Goal: Task Accomplishment & Management: Use online tool/utility

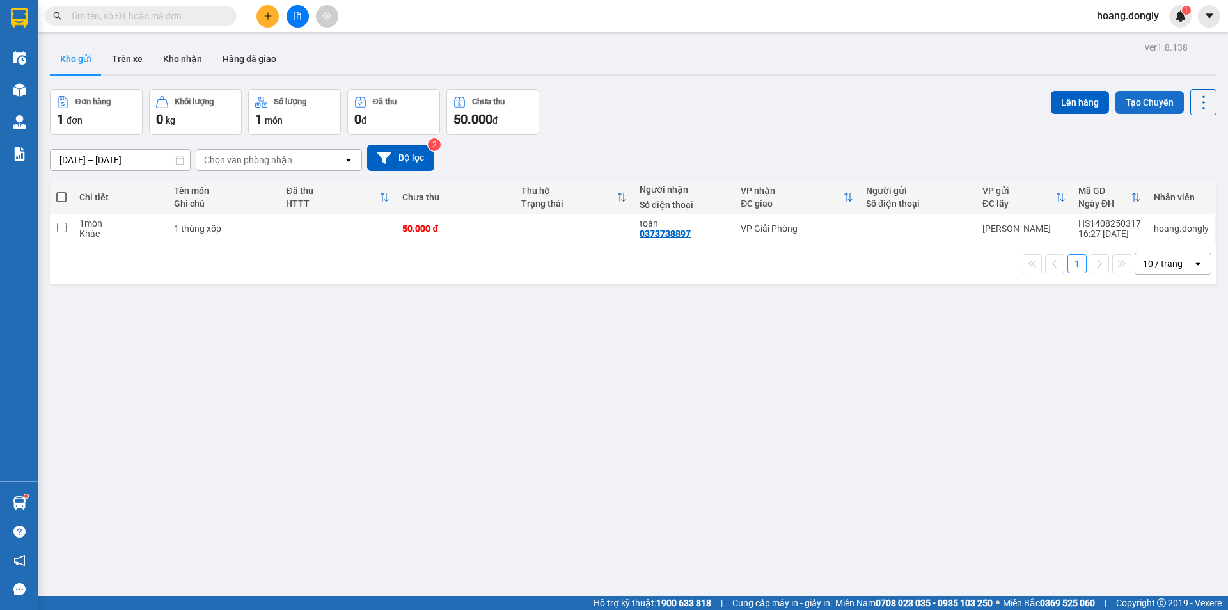
click at [1136, 99] on button "Tạo Chuyến" at bounding box center [1150, 102] width 68 height 23
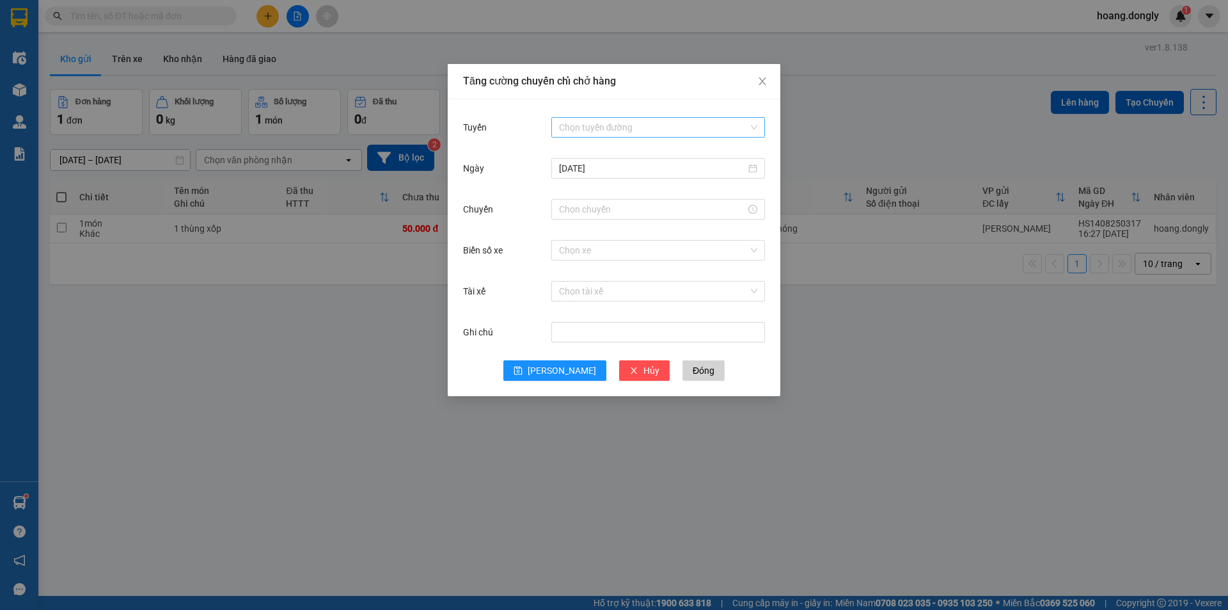
click at [754, 123] on div "Chọn tuyến đường" at bounding box center [658, 127] width 214 height 20
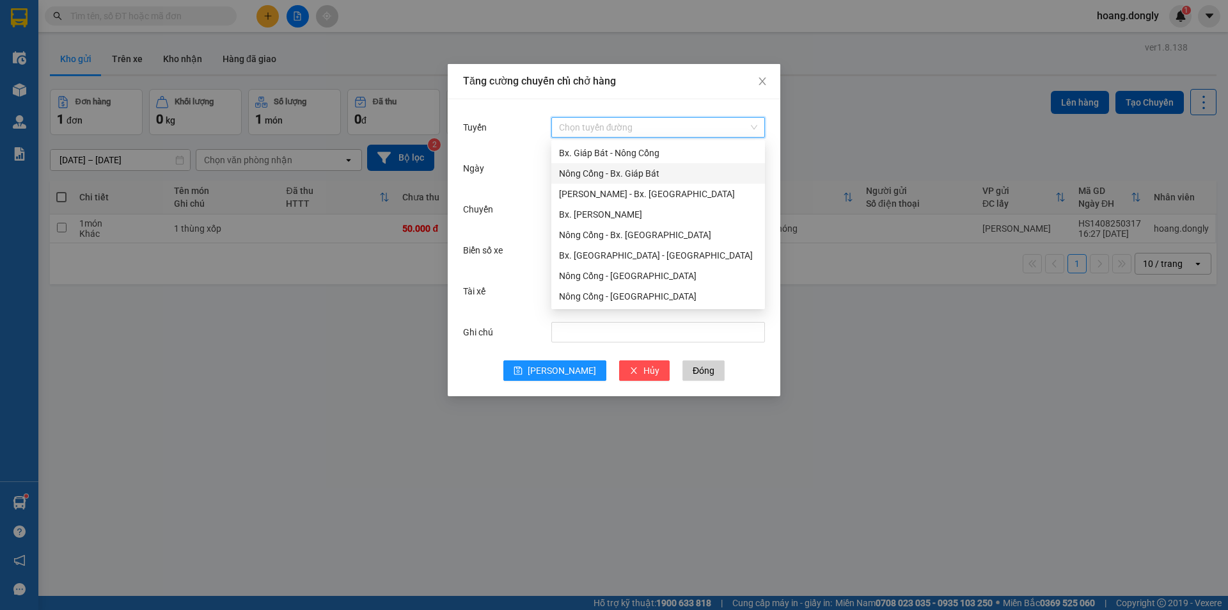
click at [649, 173] on div "Nông Cống - Bx. Giáp Bát" at bounding box center [658, 173] width 198 height 14
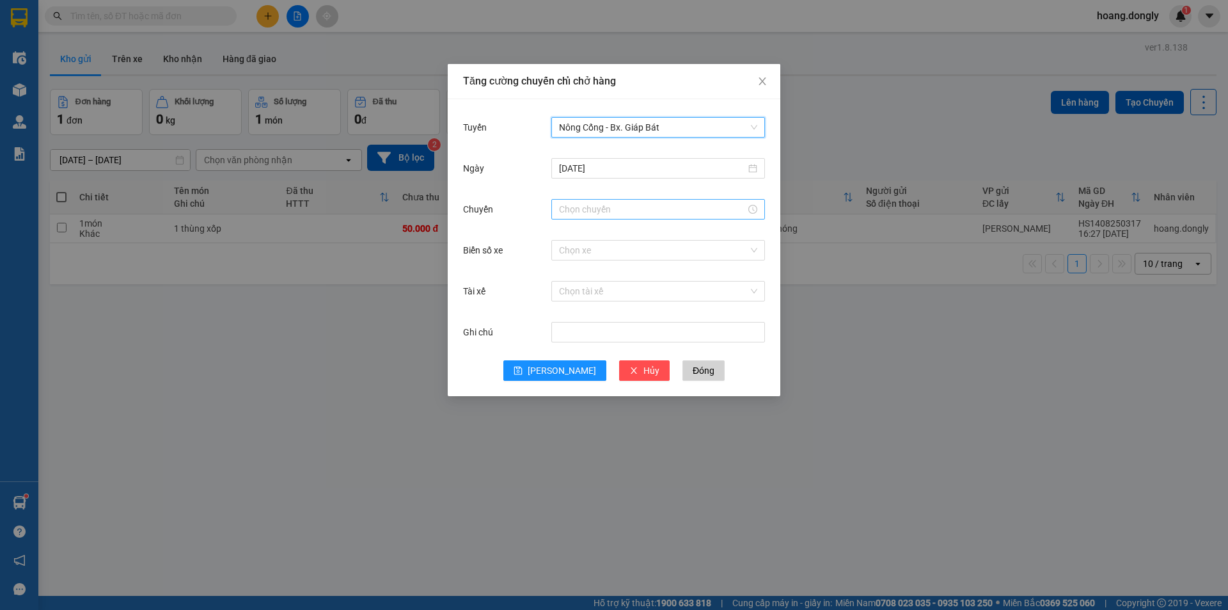
drag, startPoint x: 595, startPoint y: 201, endPoint x: 595, endPoint y: 208, distance: 7.0
click at [595, 202] on div at bounding box center [658, 209] width 214 height 20
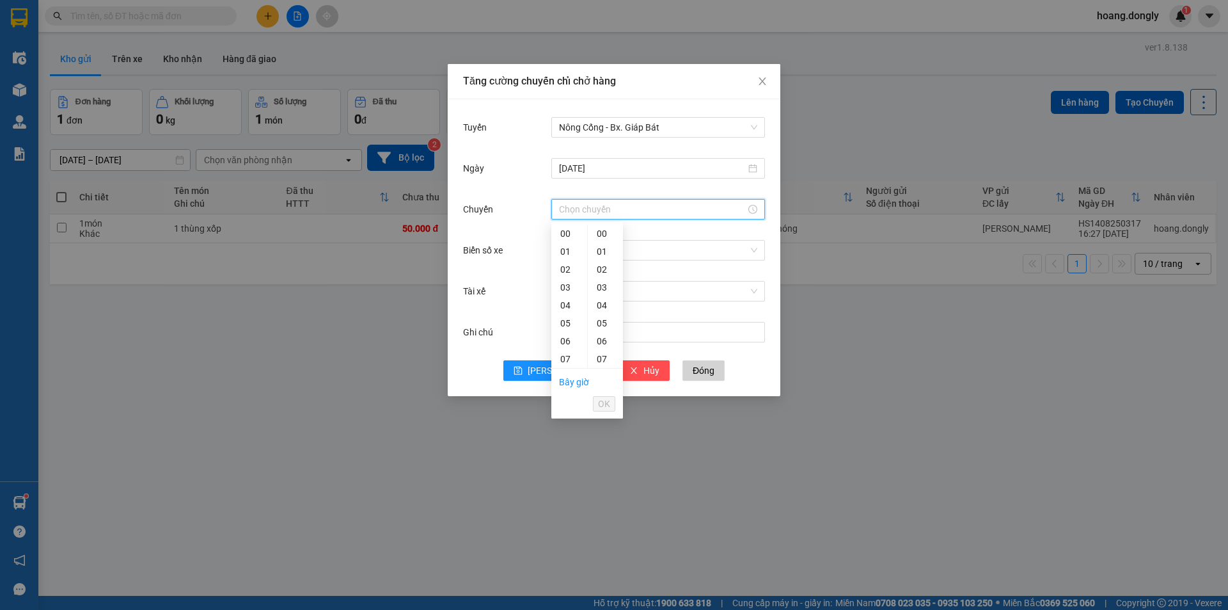
click at [595, 209] on input "Chuyến" at bounding box center [652, 209] width 187 height 14
click at [567, 258] on div "16" at bounding box center [569, 264] width 36 height 18
click at [601, 310] on div "40" at bounding box center [605, 310] width 35 height 18
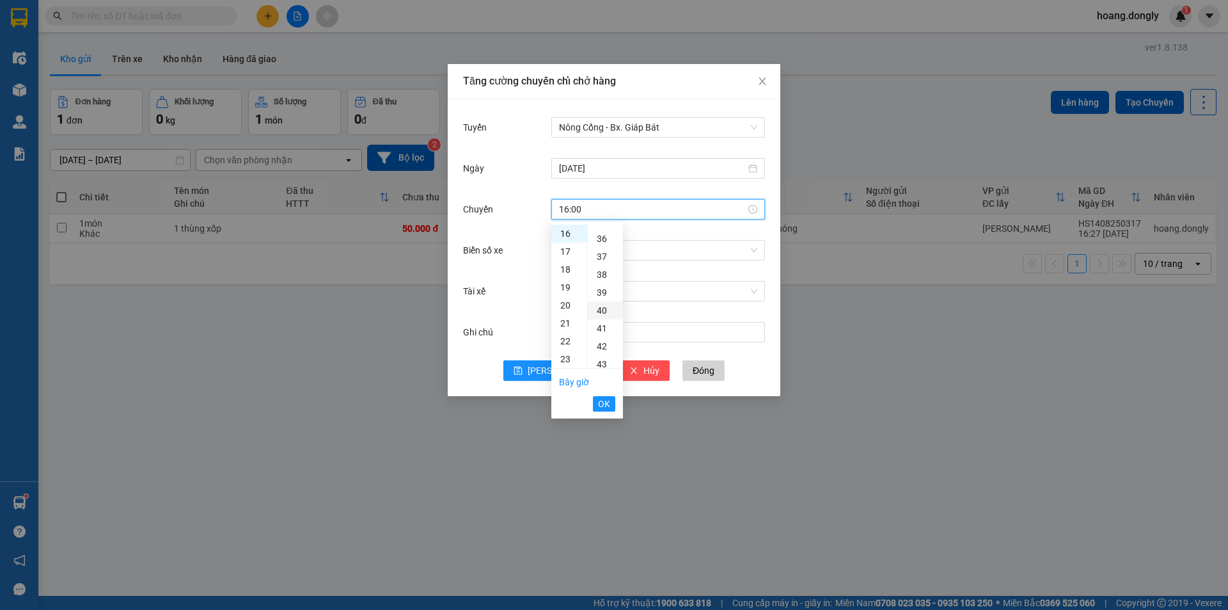
type input "16:40"
click at [604, 404] on span "OK" at bounding box center [604, 404] width 12 height 14
click at [629, 250] on input "Biển số xe" at bounding box center [653, 250] width 189 height 19
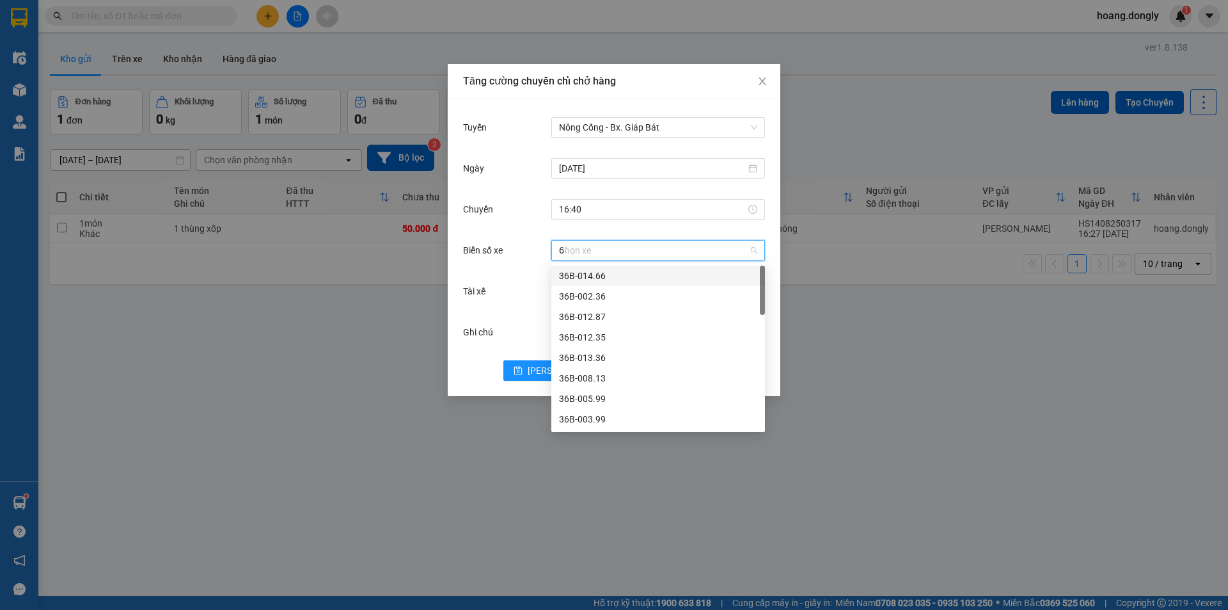
type input "63"
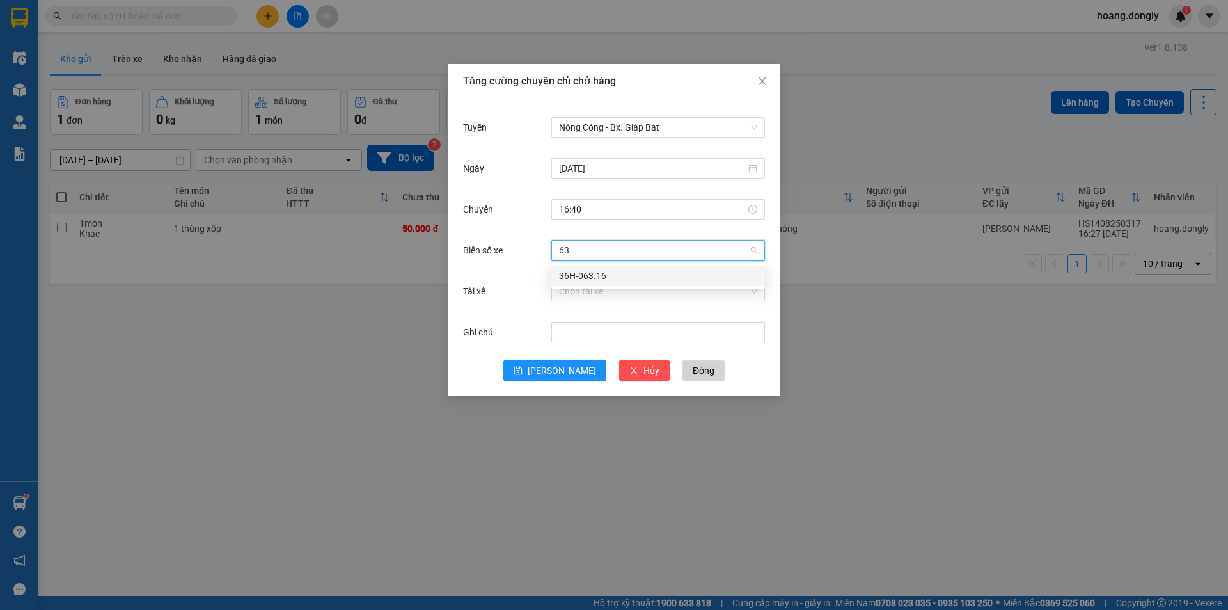
click at [596, 274] on div "36H-063.16" at bounding box center [658, 276] width 198 height 14
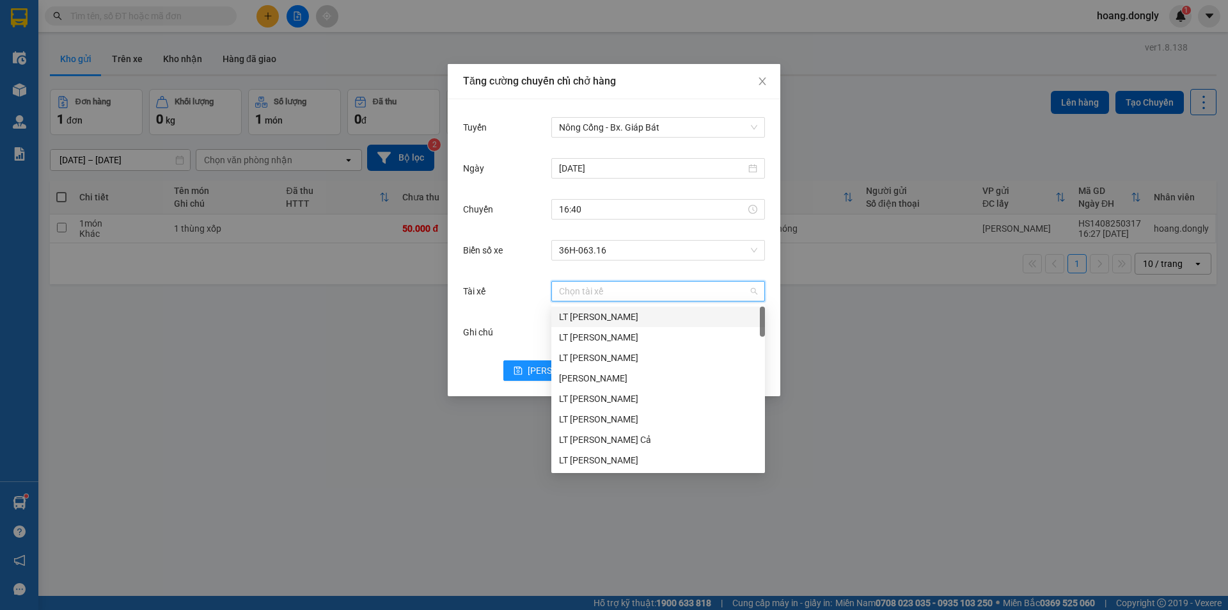
click at [592, 294] on input "Tài xế" at bounding box center [653, 290] width 189 height 19
type input "nui"
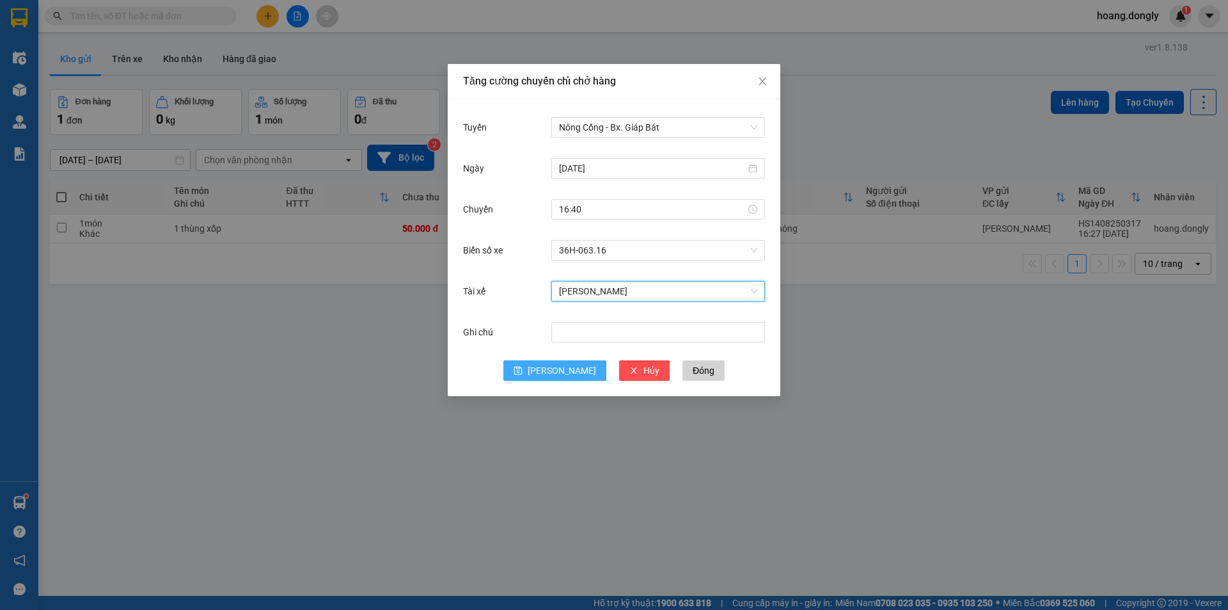
click at [523, 369] on icon "save" at bounding box center [518, 370] width 9 height 9
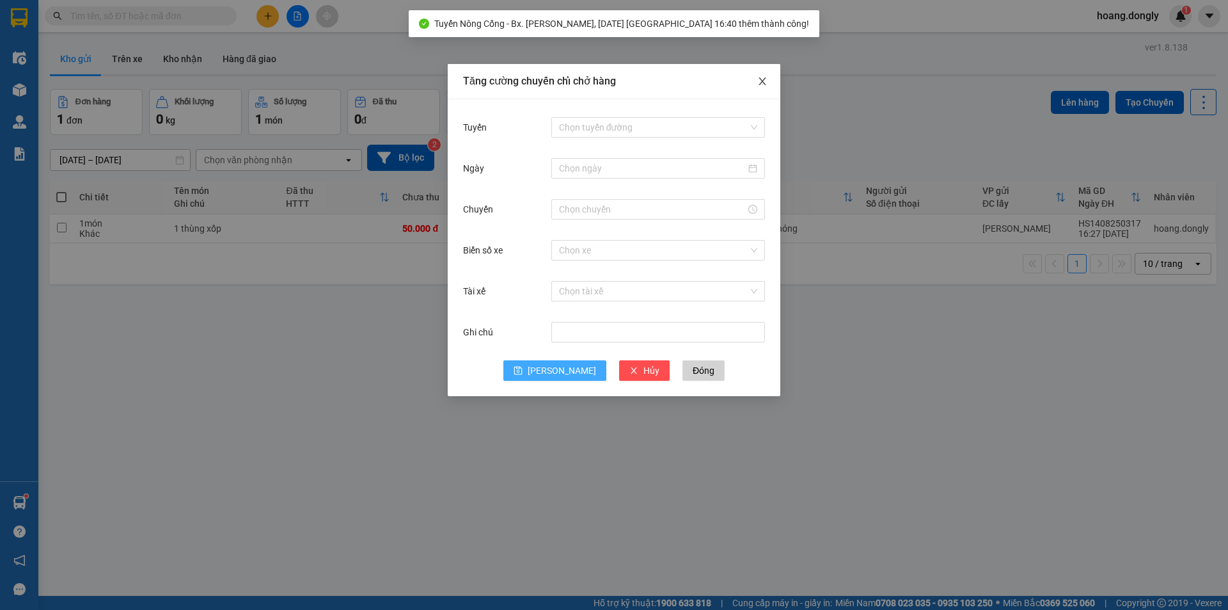
click at [763, 80] on icon "close" at bounding box center [762, 81] width 10 height 10
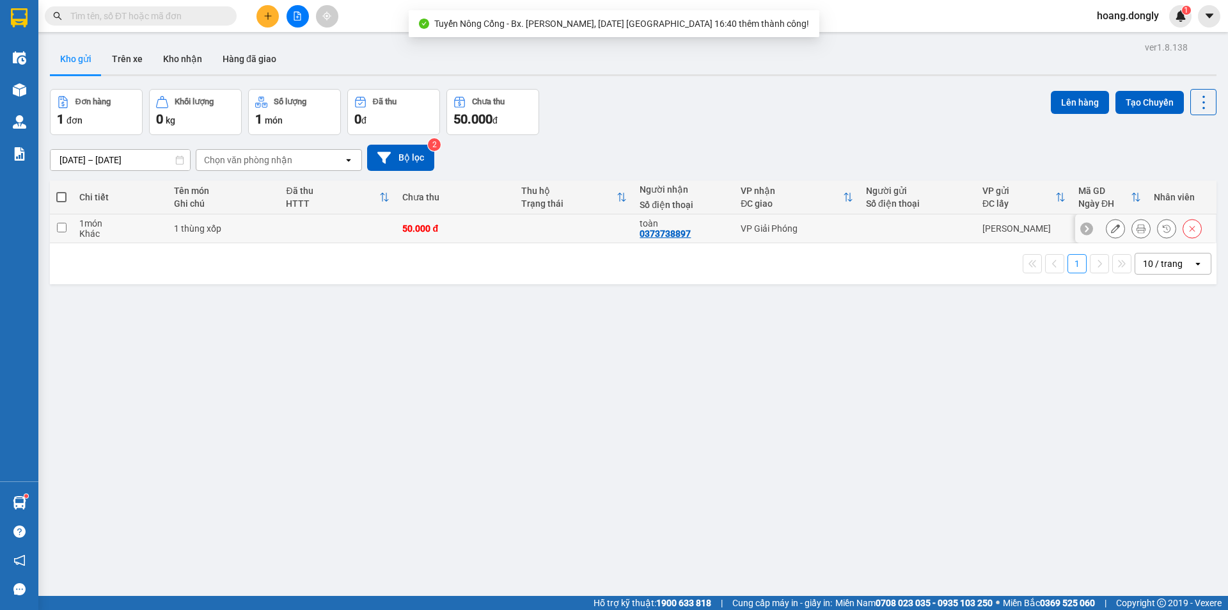
click at [463, 233] on div "50.000 đ" at bounding box center [455, 228] width 106 height 10
checkbox input "true"
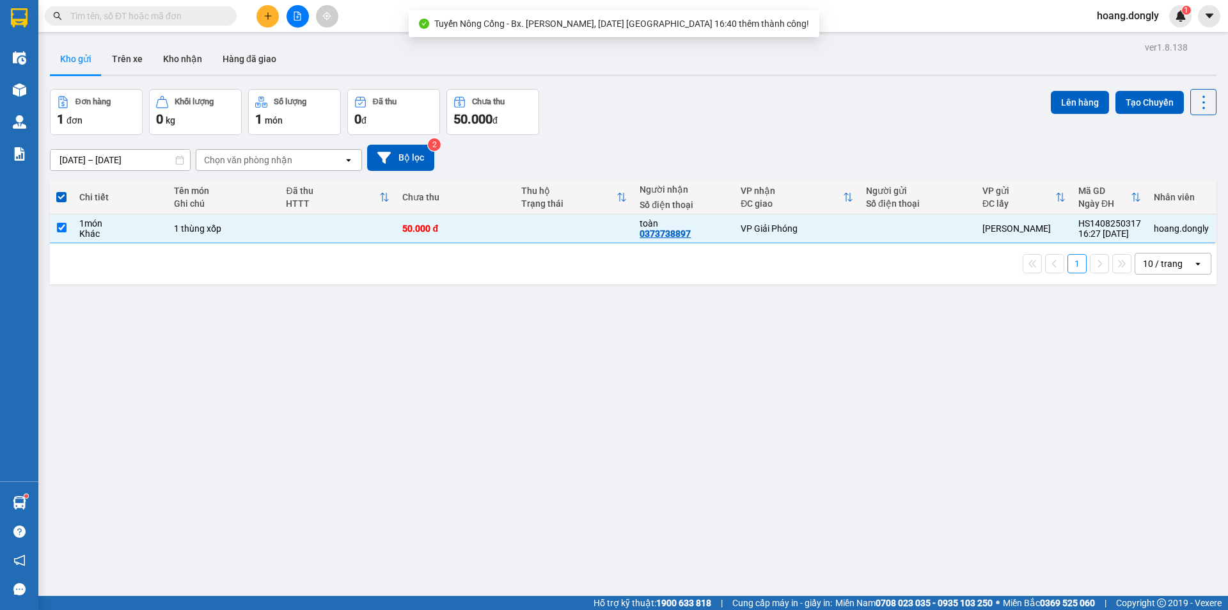
drag, startPoint x: 1065, startPoint y: 102, endPoint x: 681, endPoint y: 111, distance: 384.0
click at [1065, 101] on button "Lên hàng" at bounding box center [1080, 102] width 58 height 23
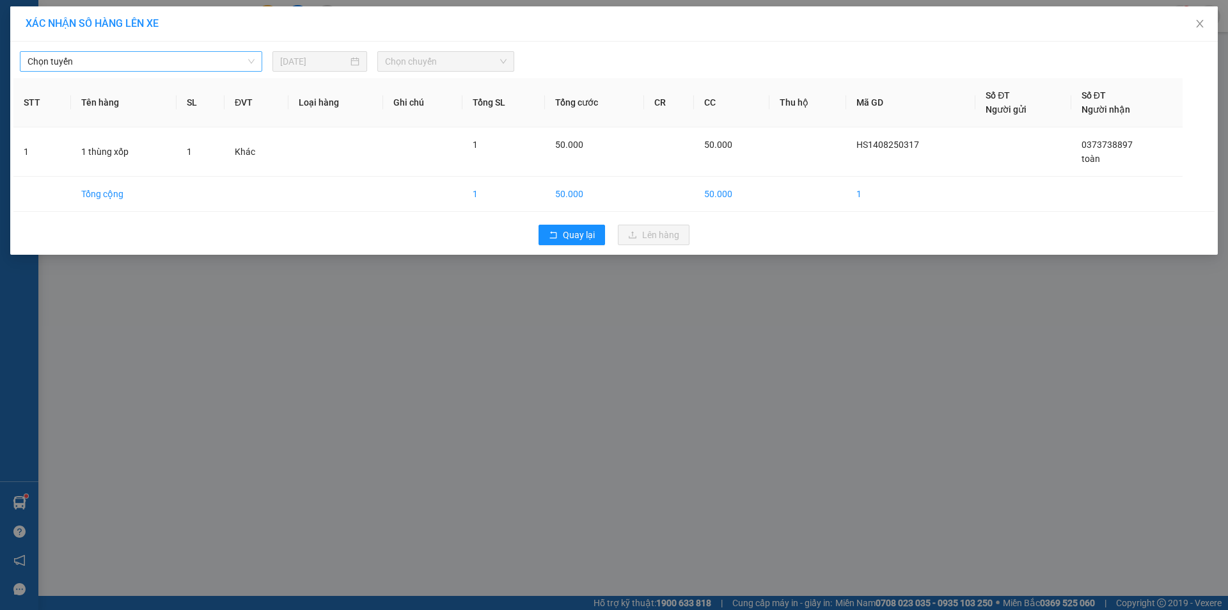
click at [253, 63] on span "Chọn tuyến" at bounding box center [141, 61] width 227 height 19
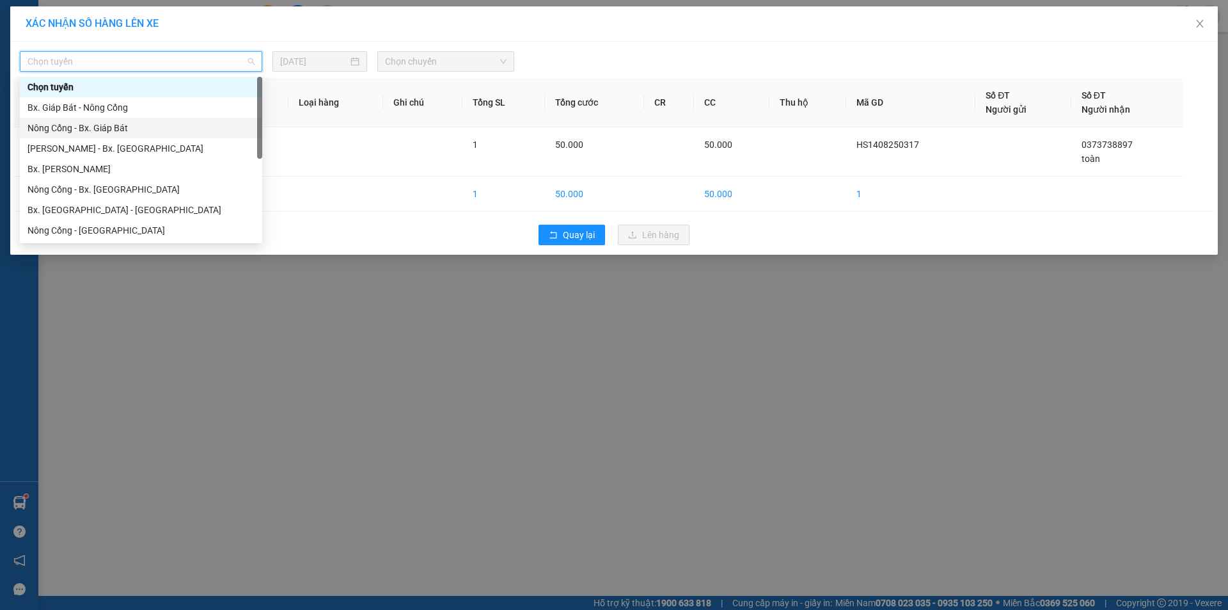
drag, startPoint x: 101, startPoint y: 123, endPoint x: 356, endPoint y: 42, distance: 267.5
click at [102, 123] on div "Nông Cống - Bx. Giáp Bát" at bounding box center [141, 128] width 227 height 14
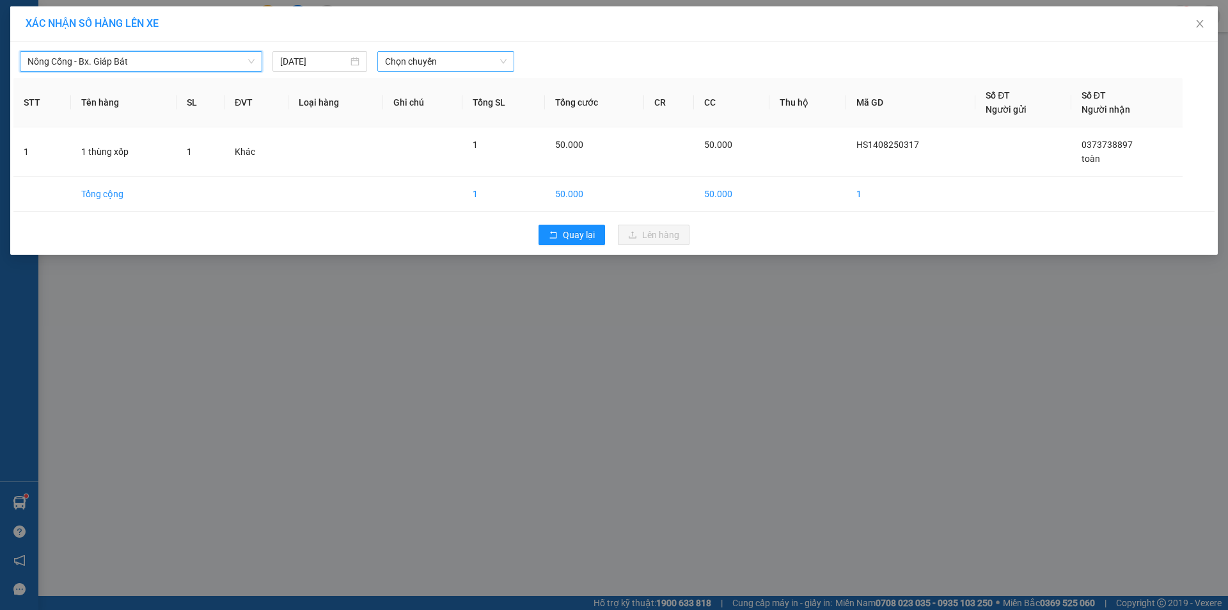
click at [507, 59] on div "Chọn chuyến" at bounding box center [445, 61] width 137 height 20
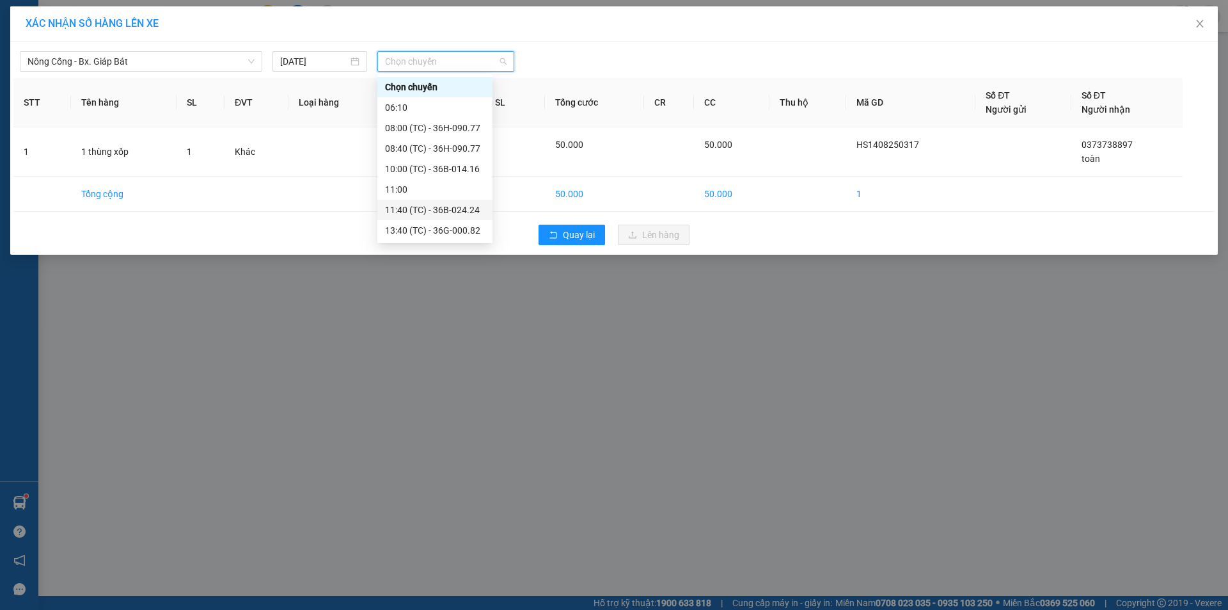
scroll to position [61, 0]
click at [443, 228] on div "16:40 (TC) - 36H-063.16" at bounding box center [435, 230] width 100 height 14
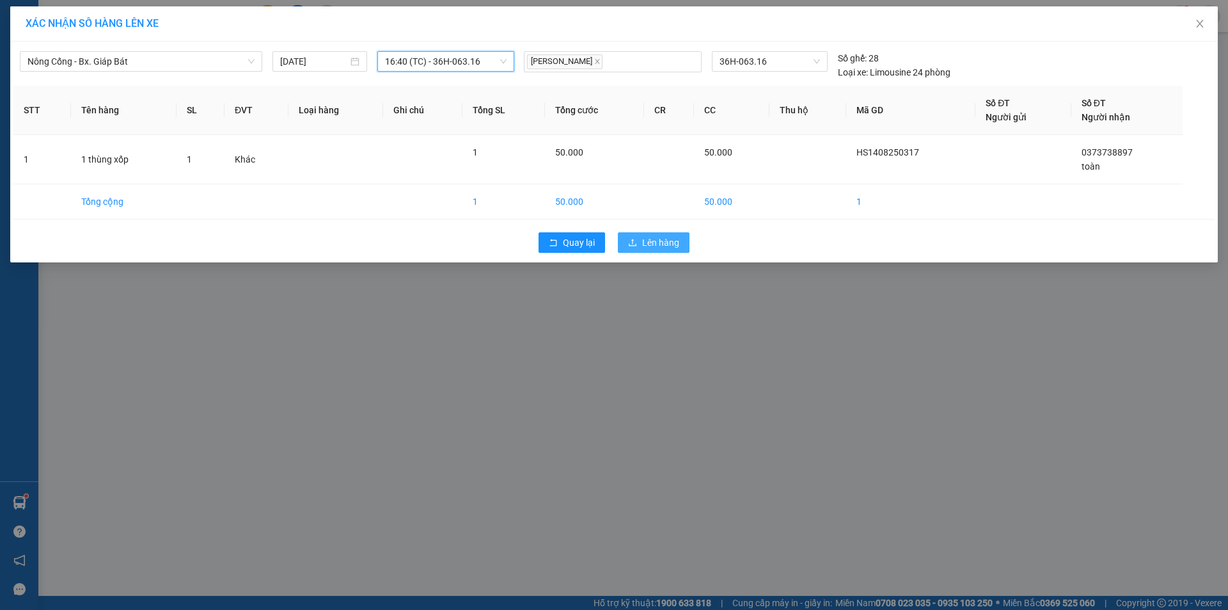
click at [661, 238] on span "Lên hàng" at bounding box center [660, 242] width 37 height 14
